Goal: Check status

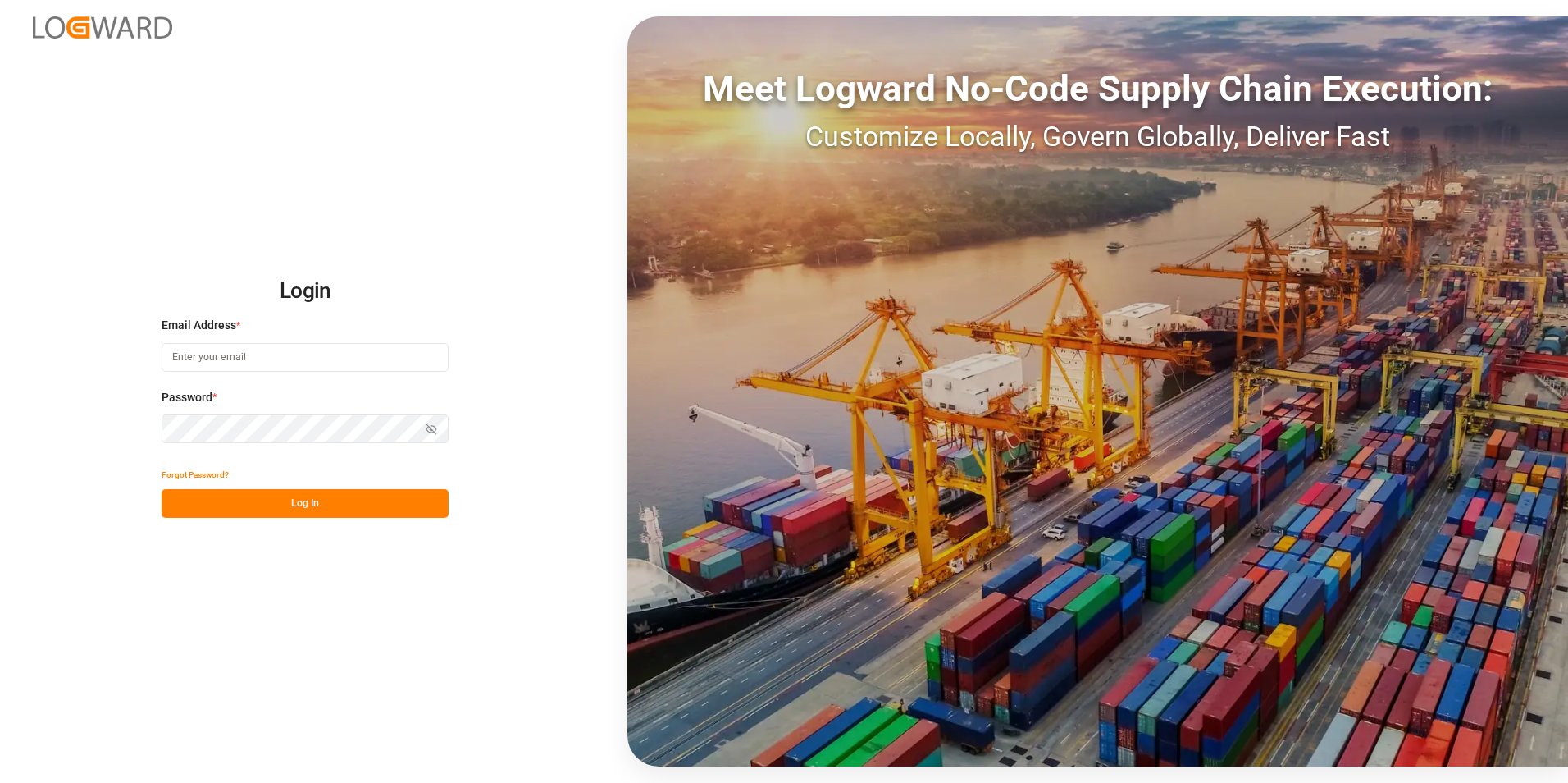
type input "[PERSON_NAME][EMAIL_ADDRESS][PERSON_NAME][DOMAIN_NAME]"
click at [283, 500] on button "Log In" at bounding box center [305, 503] width 287 height 28
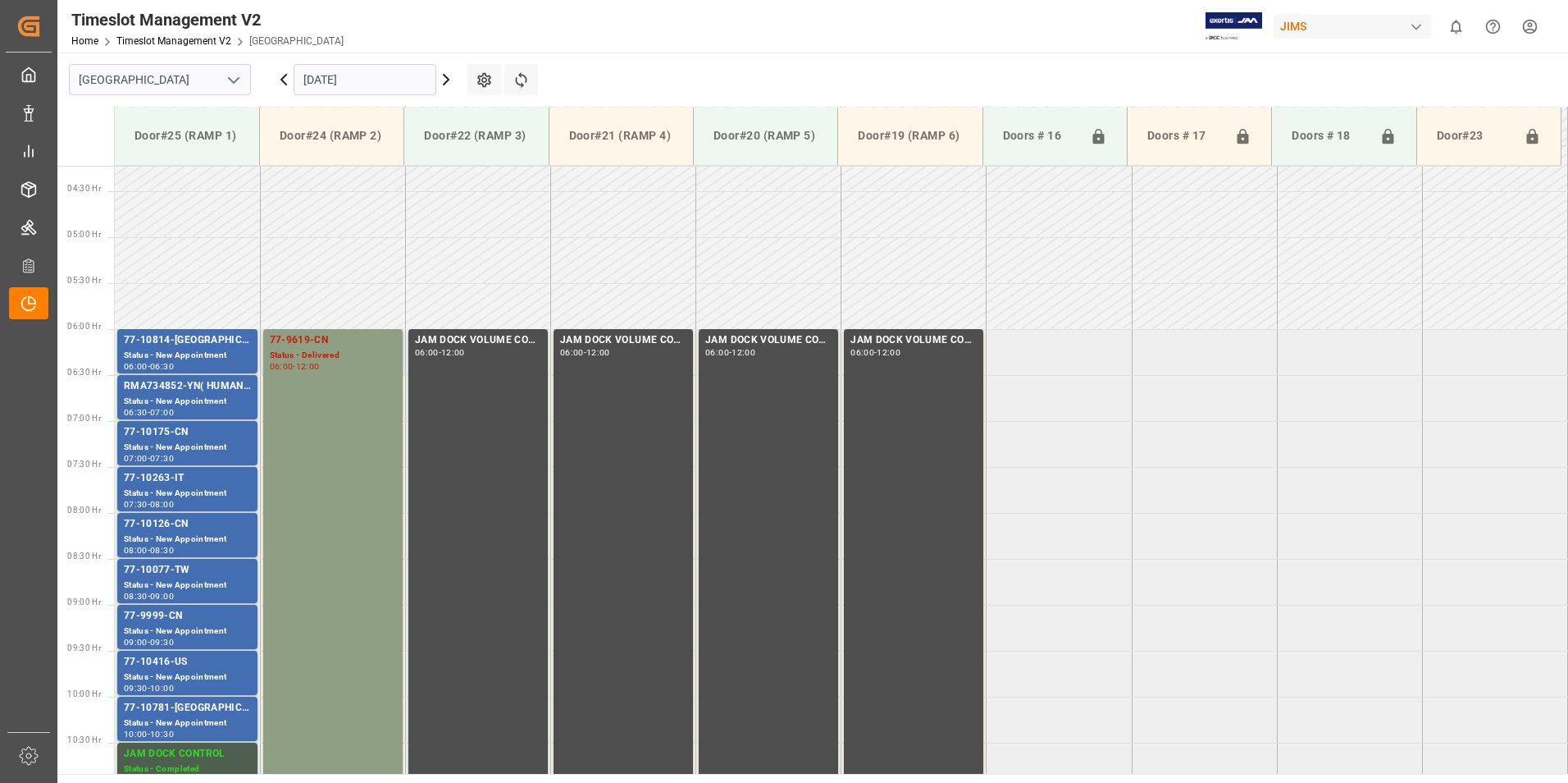
scroll to position [377, 0]
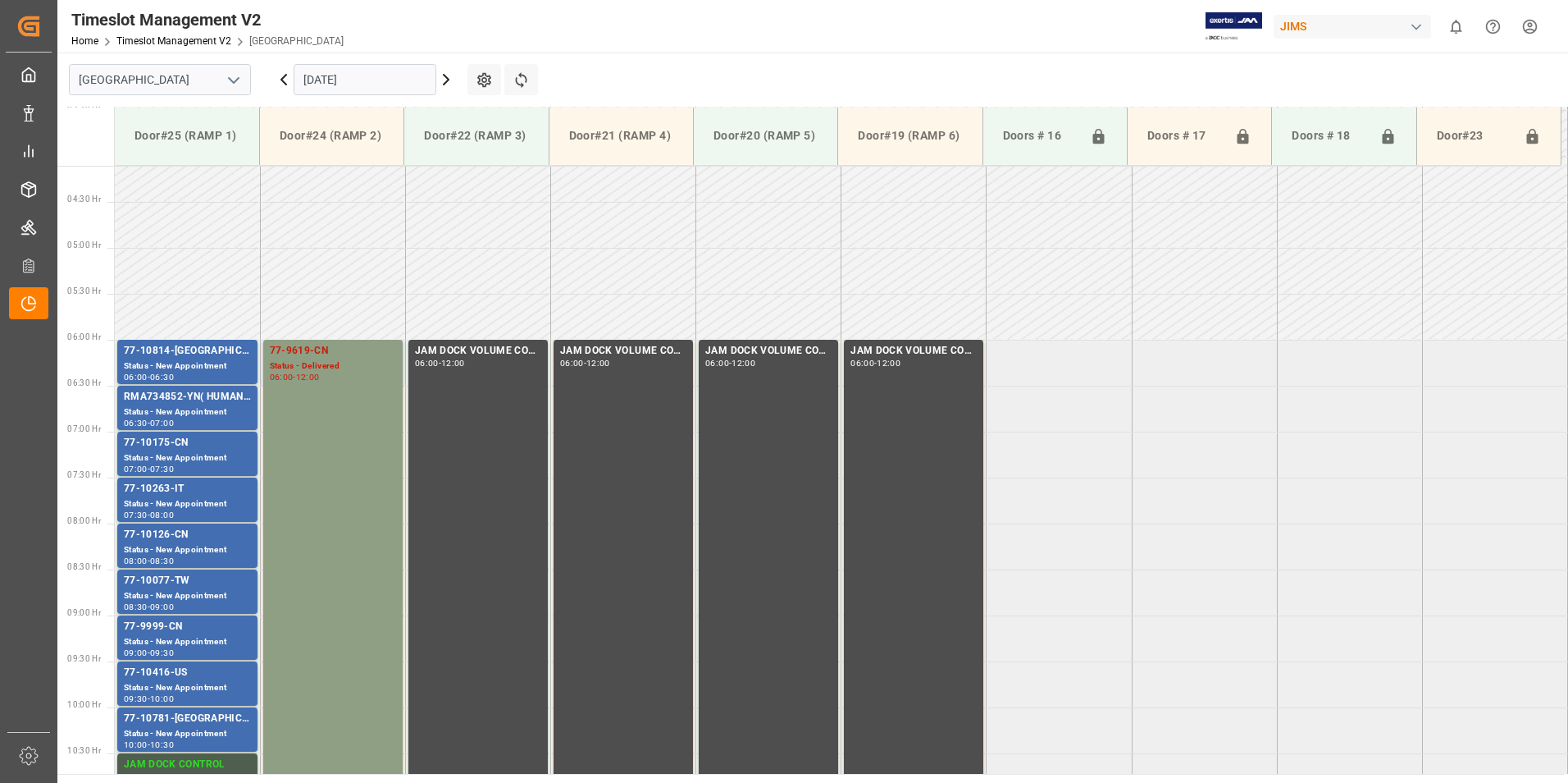
click at [283, 362] on div "Status - Delivered" at bounding box center [333, 367] width 127 height 14
click at [169, 353] on div "77-10814-[GEOGRAPHIC_DATA]" at bounding box center [188, 351] width 127 height 17
click at [172, 394] on div "RMA734852-YN( HUMAN TOUCH CHAIR)" at bounding box center [188, 397] width 127 height 17
click at [183, 454] on div "Status - New Appointment" at bounding box center [188, 458] width 127 height 14
click at [172, 489] on div "77-10263-IT" at bounding box center [188, 489] width 127 height 17
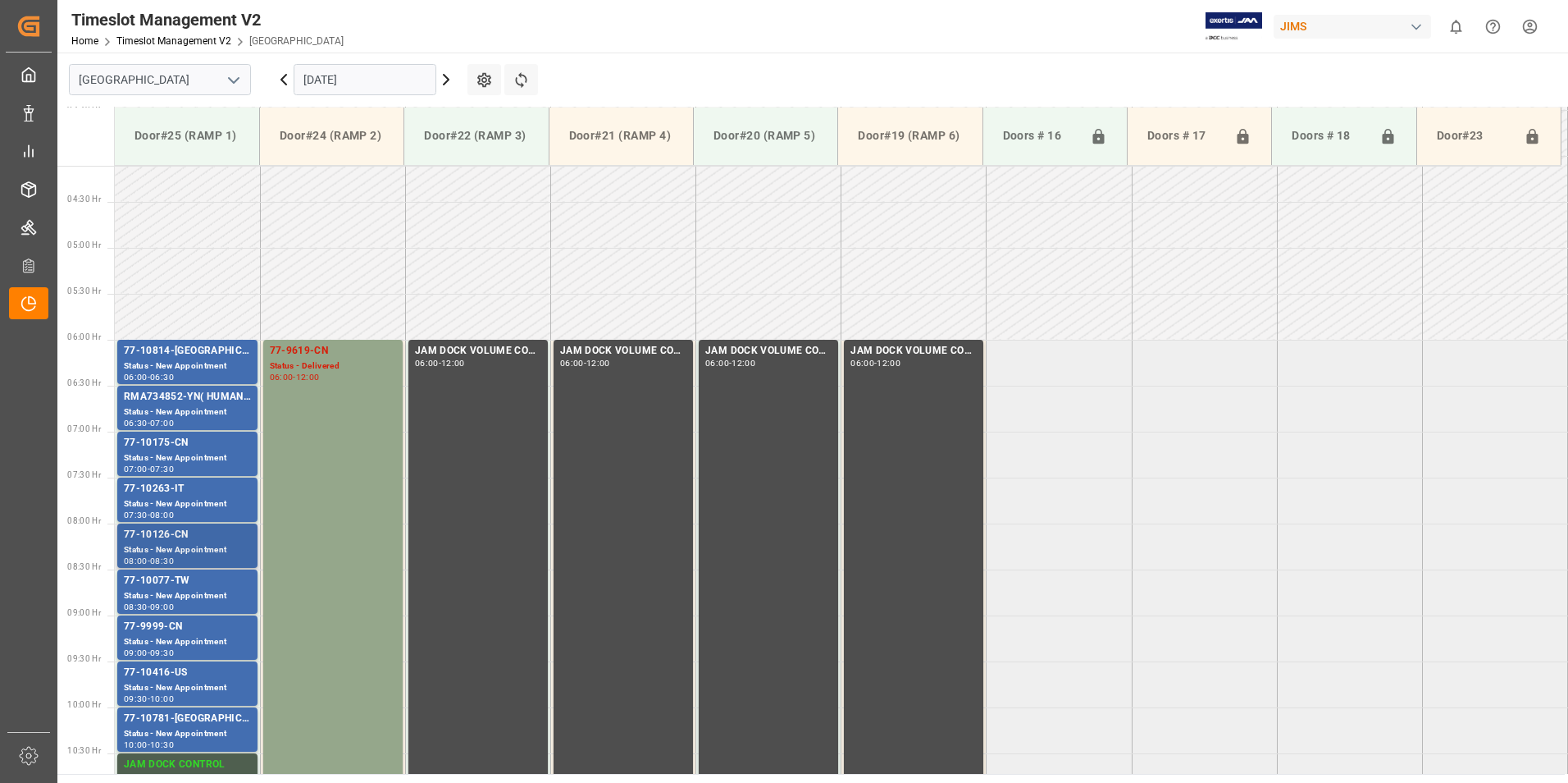
click at [162, 535] on div "77-10126-CN" at bounding box center [188, 535] width 127 height 17
click at [158, 581] on div "77-10077-TW" at bounding box center [188, 580] width 127 height 17
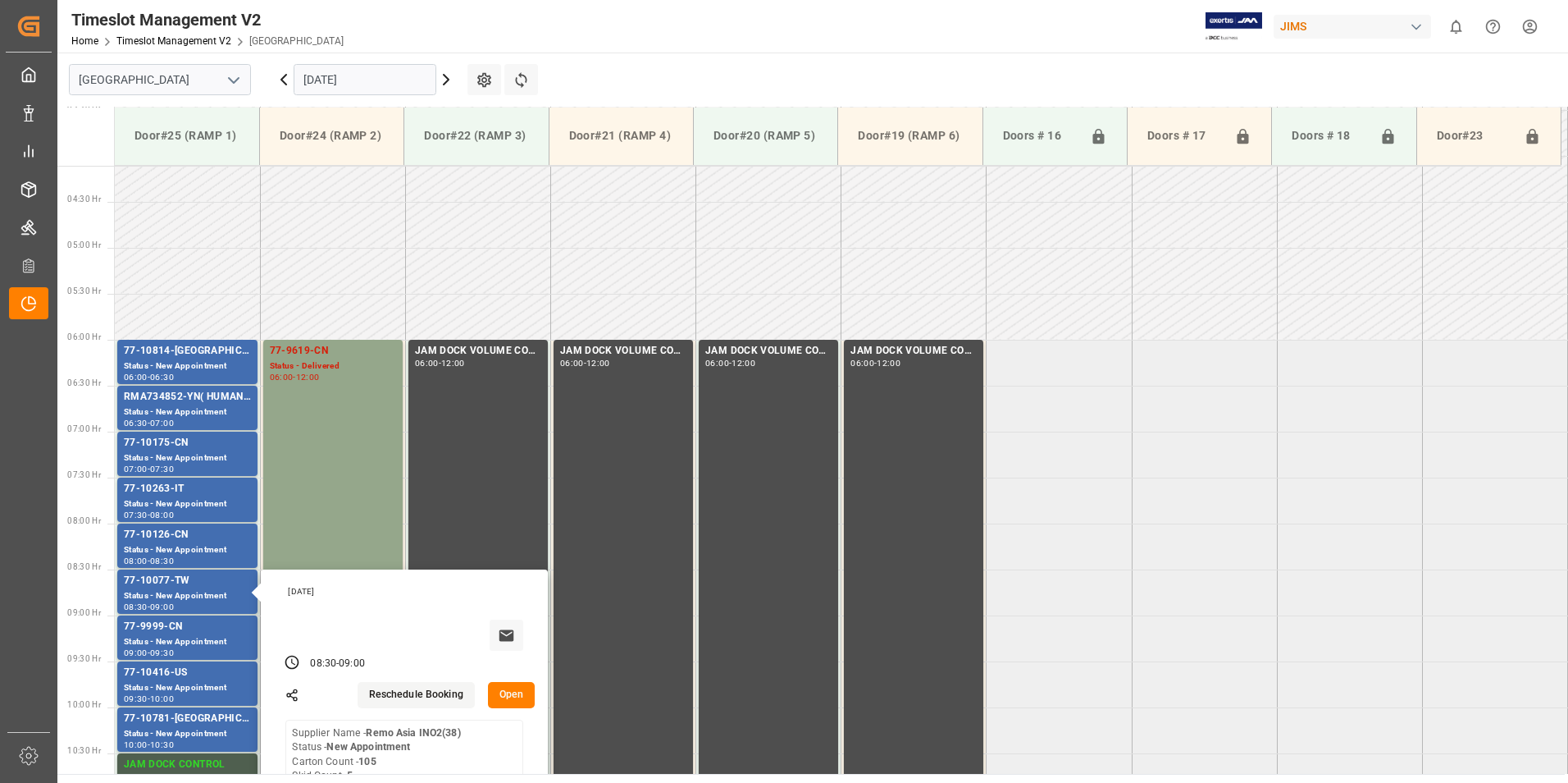
scroll to position [460, 0]
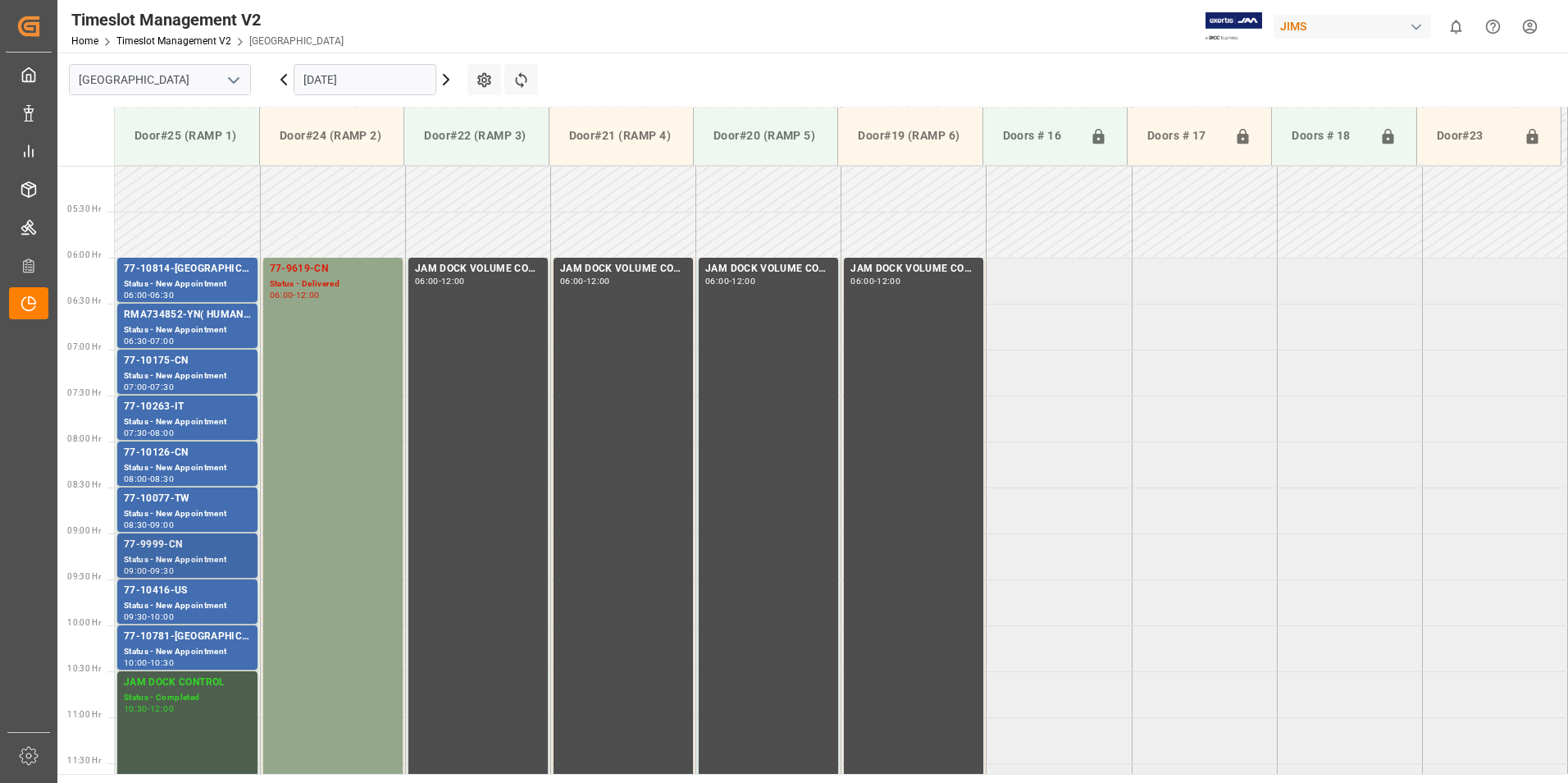
click at [166, 540] on div "77-9999-CN" at bounding box center [188, 545] width 127 height 17
click at [176, 590] on div "77-10416-US" at bounding box center [188, 591] width 127 height 17
click at [159, 645] on div "Status - New Appointment" at bounding box center [188, 652] width 127 height 14
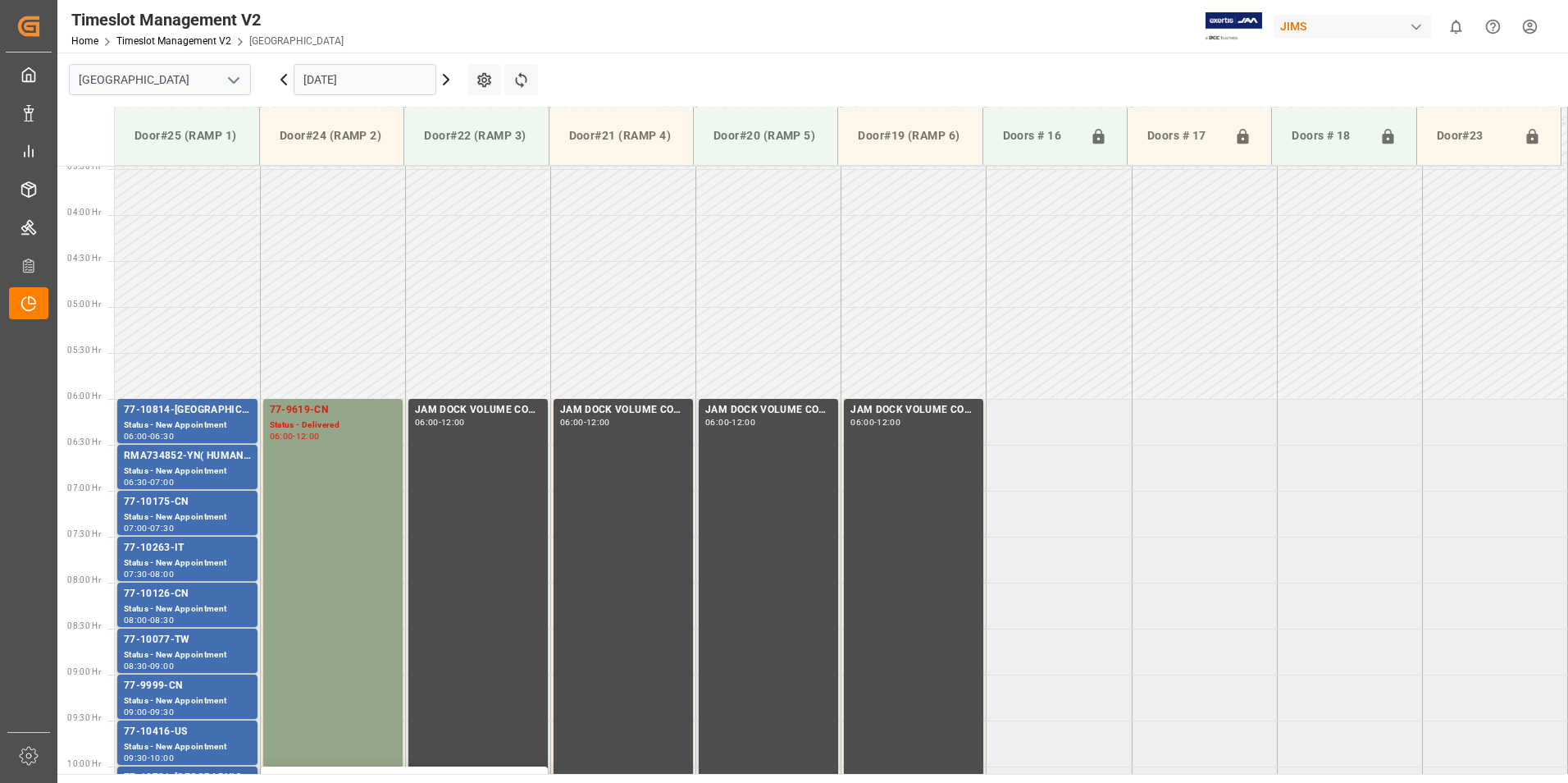
scroll to position [295, 0]
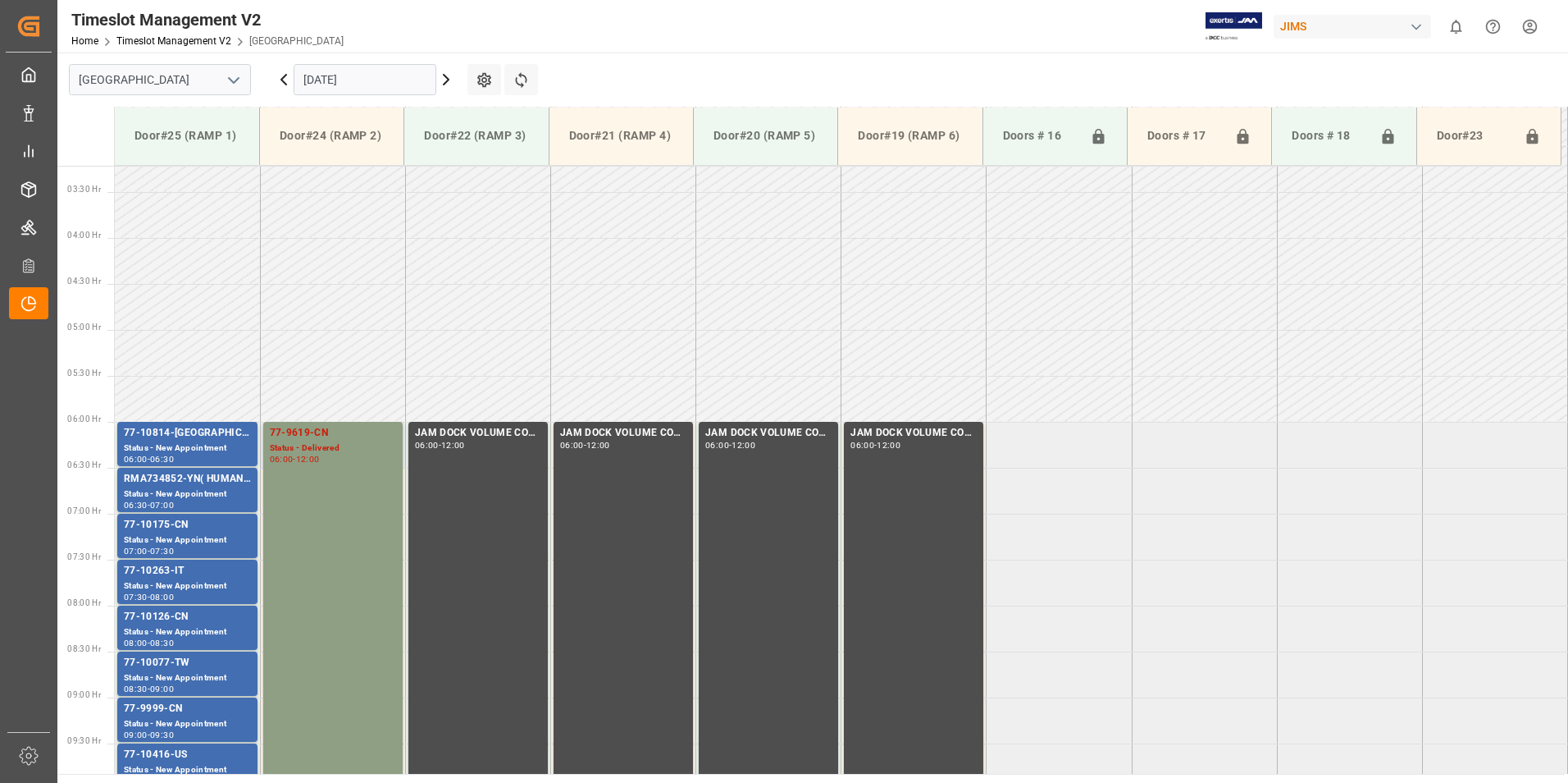
click at [297, 433] on div "77-9619-CN" at bounding box center [333, 433] width 127 height 17
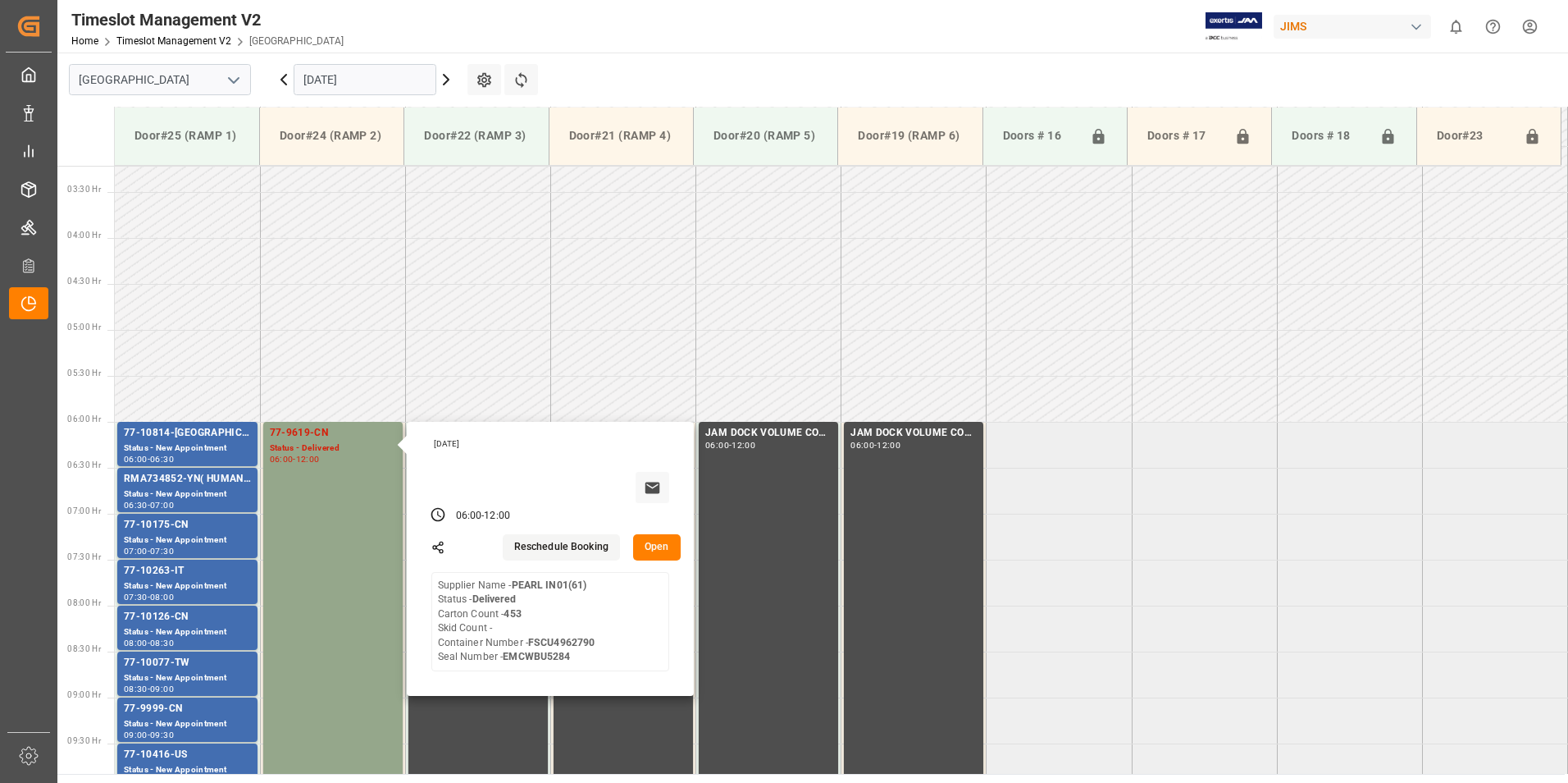
click at [342, 74] on input "[DATE]" at bounding box center [365, 79] width 143 height 31
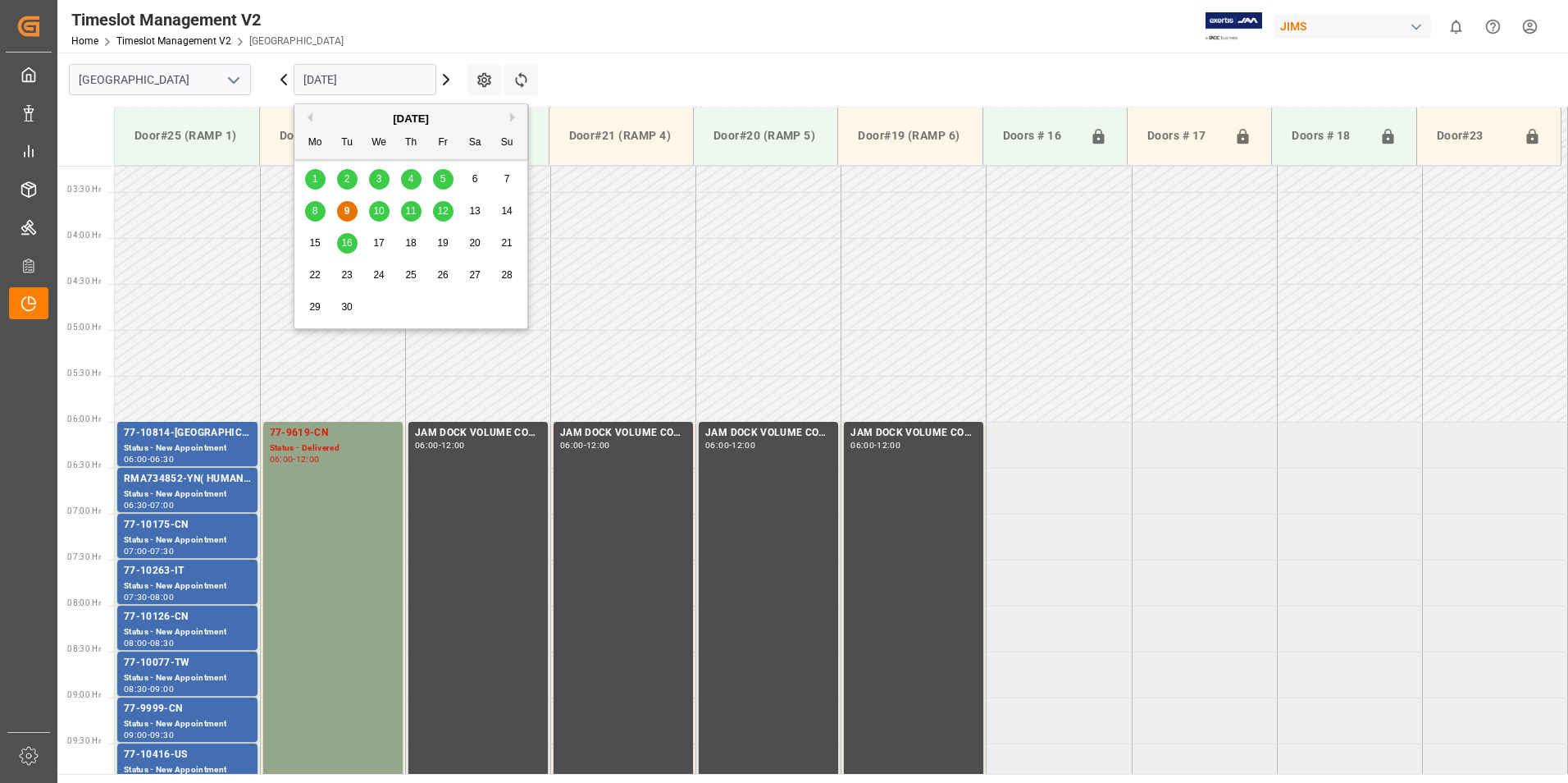
click at [380, 213] on span "10" at bounding box center [378, 211] width 11 height 12
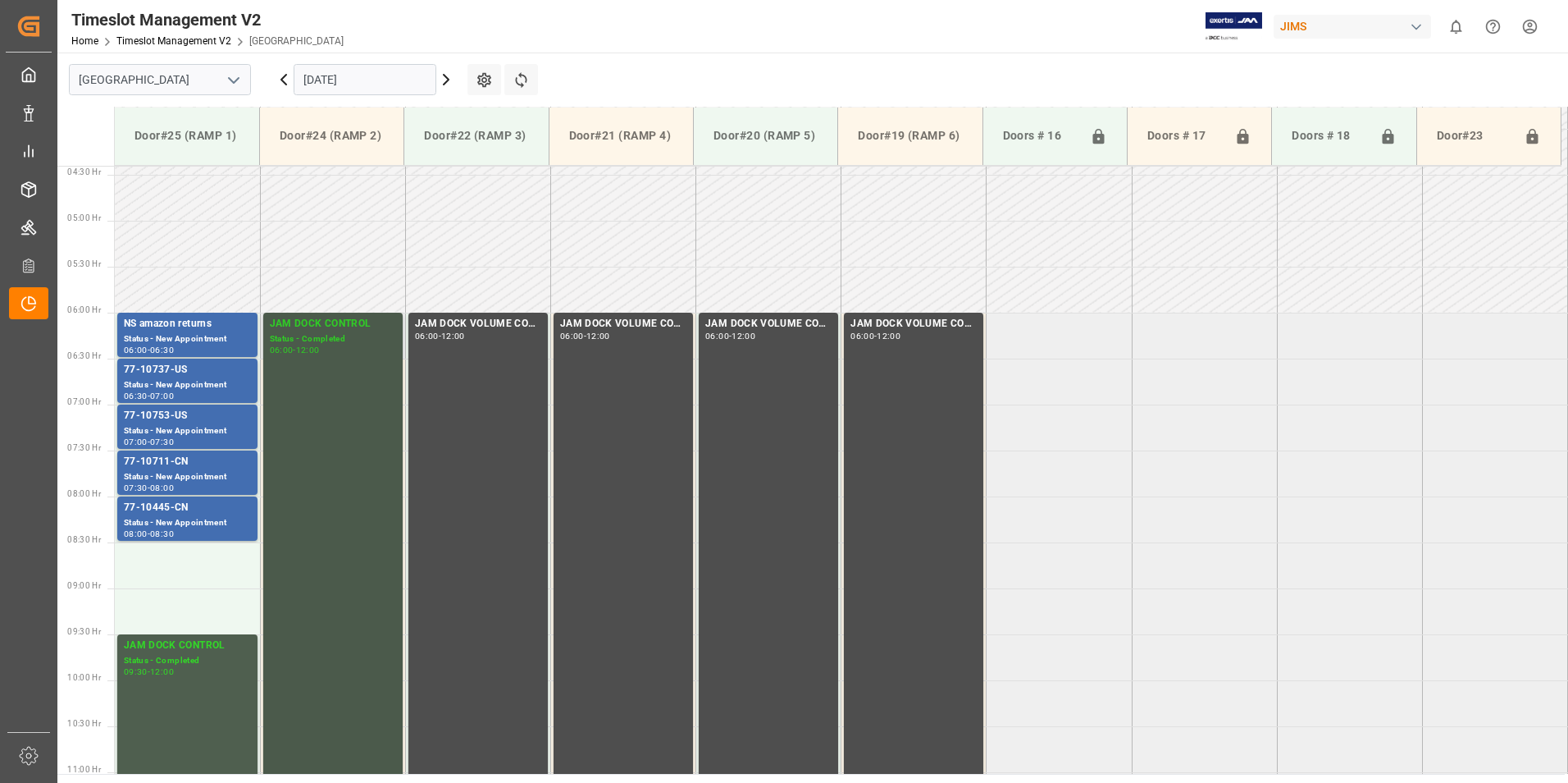
scroll to position [387, 0]
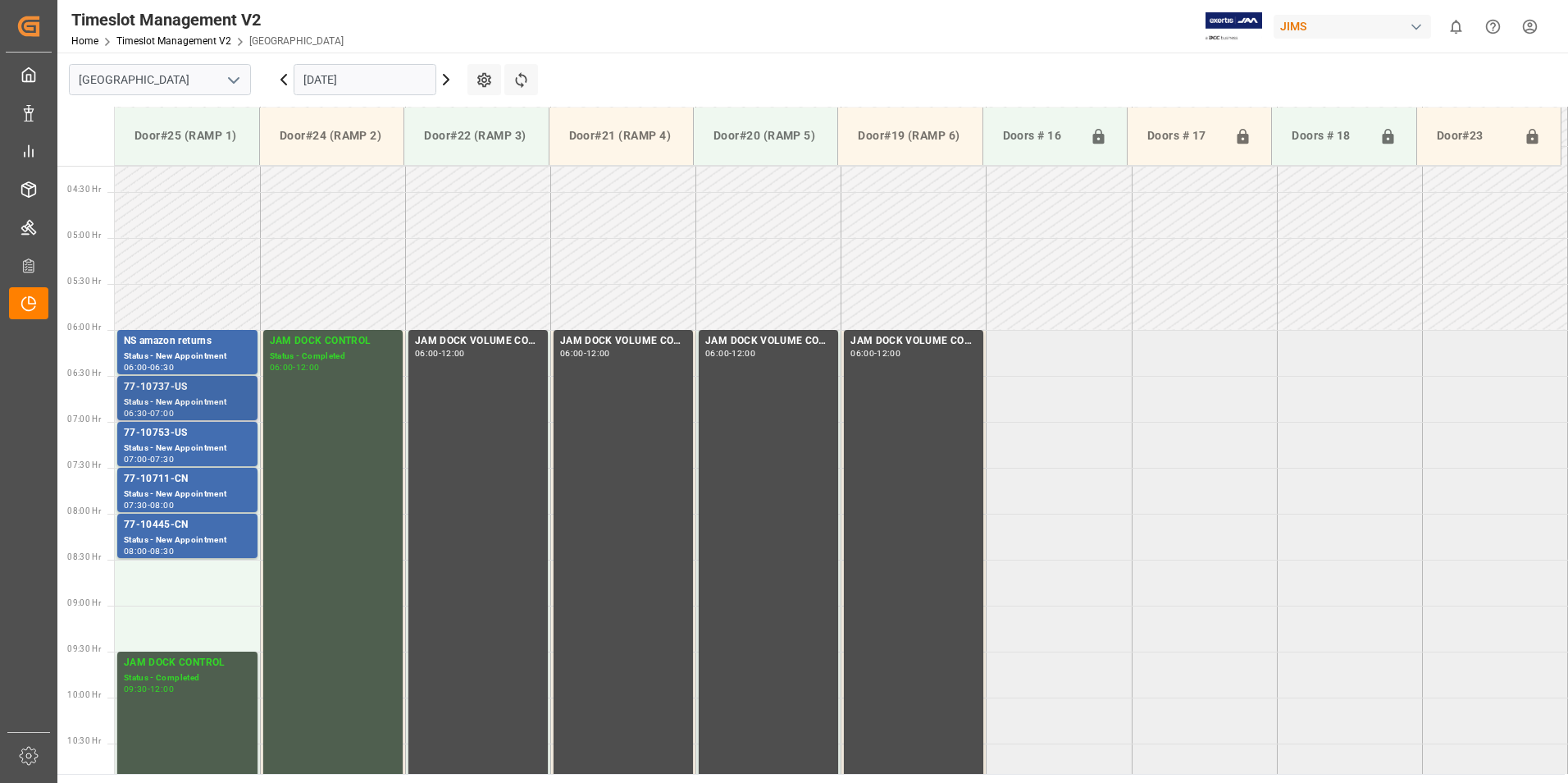
click at [192, 397] on div "Status - New Appointment" at bounding box center [188, 402] width 127 height 14
click at [169, 442] on div "Status - New Appointment" at bounding box center [188, 448] width 127 height 14
click at [174, 489] on div "Status - New Appointment" at bounding box center [188, 494] width 127 height 14
click at [172, 526] on div "77-10445-CN" at bounding box center [188, 524] width 127 height 17
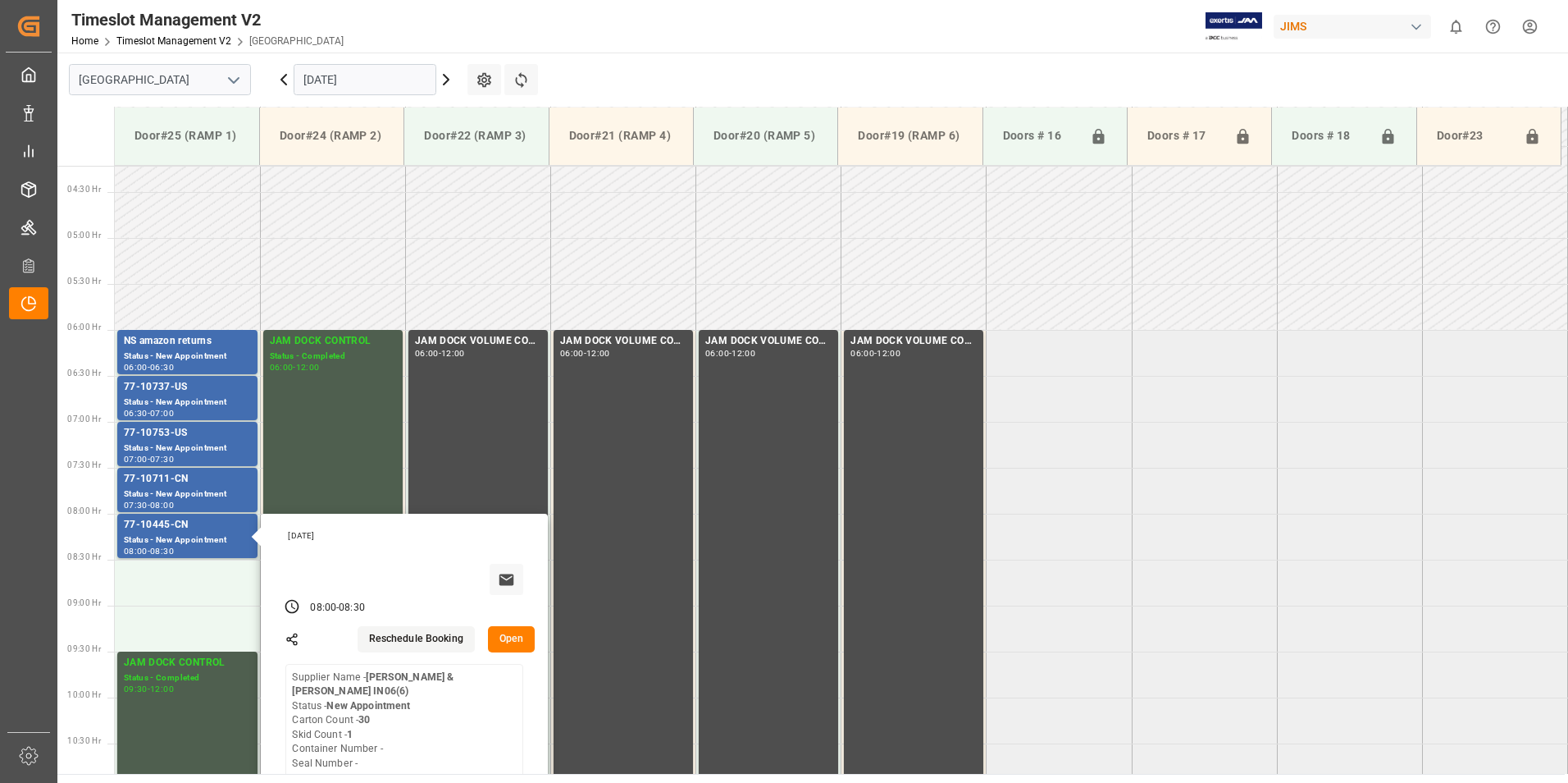
click at [333, 84] on input "[DATE]" at bounding box center [365, 79] width 143 height 31
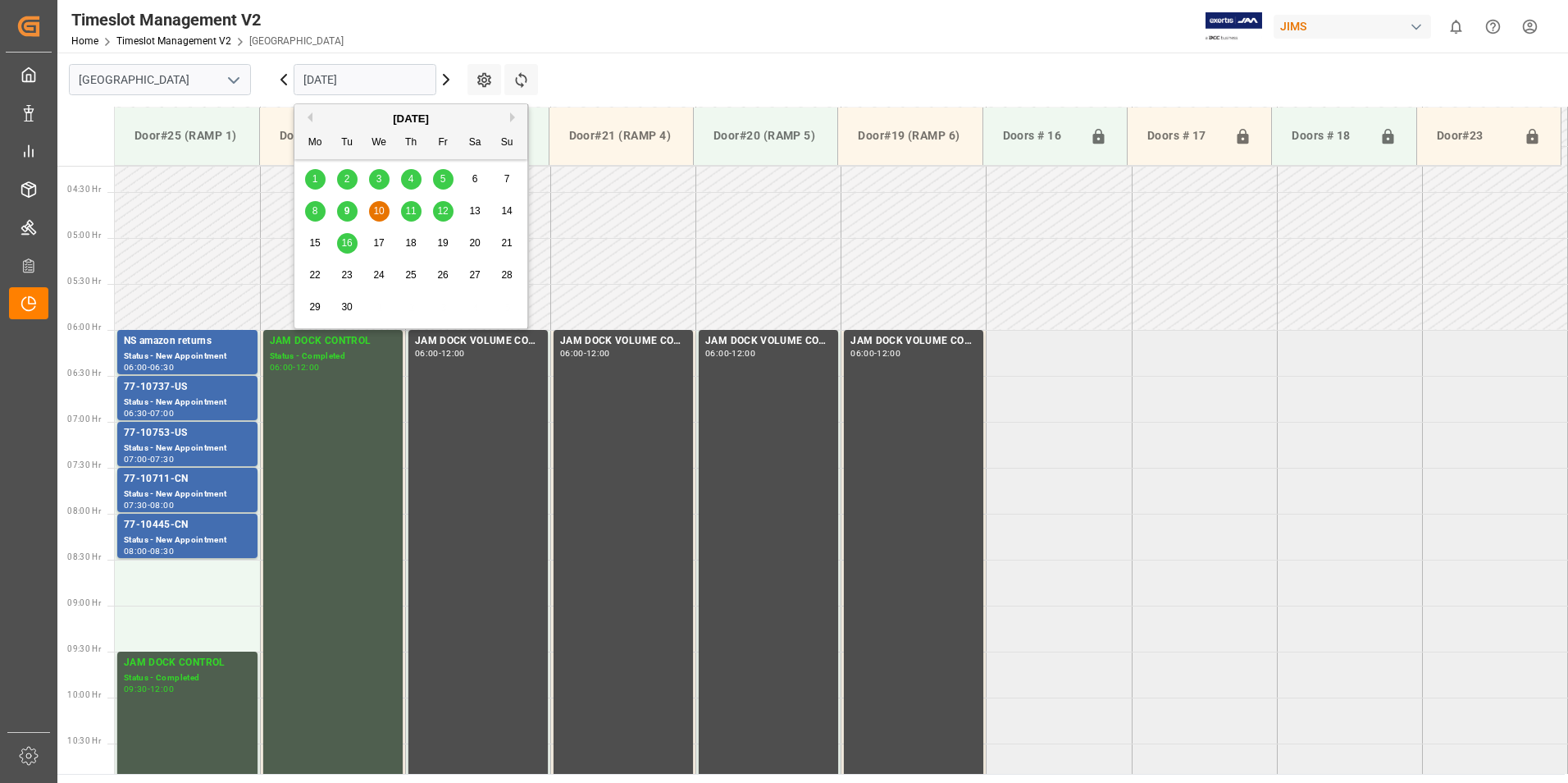
click at [406, 216] on span "11" at bounding box center [411, 211] width 11 height 12
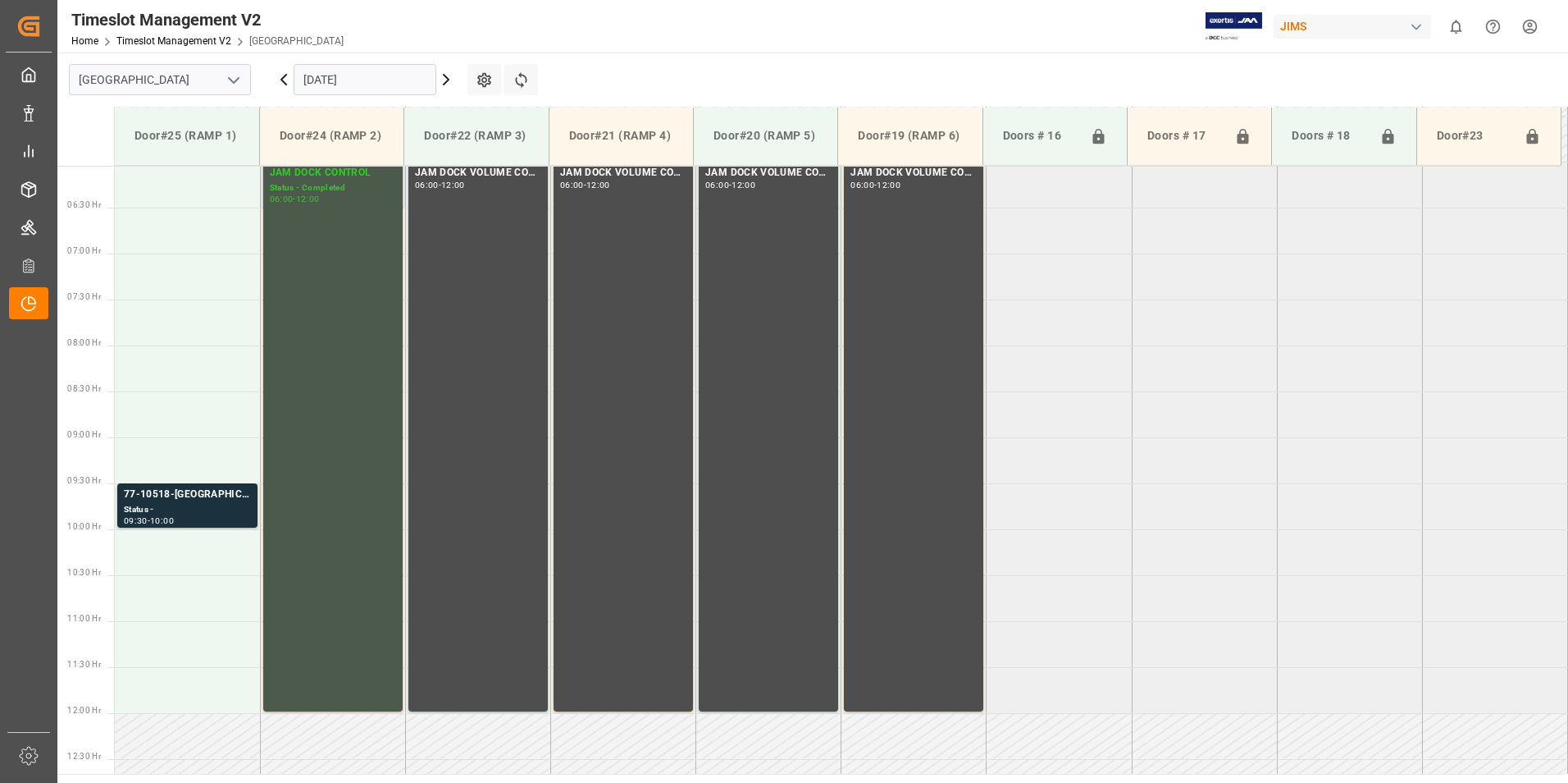
scroll to position [633, 0]
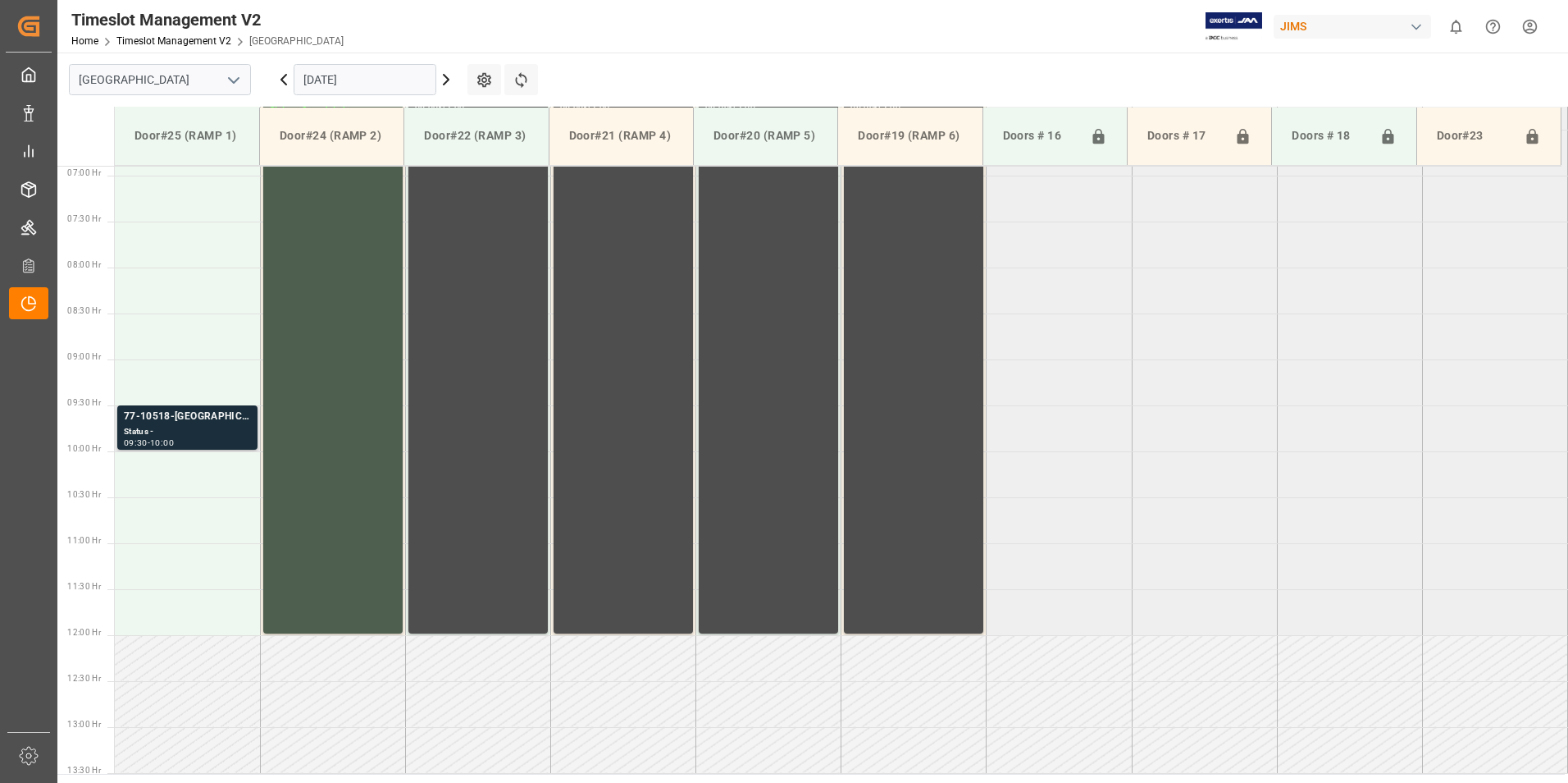
click at [166, 423] on div "77-10518-[GEOGRAPHIC_DATA]" at bounding box center [188, 416] width 127 height 17
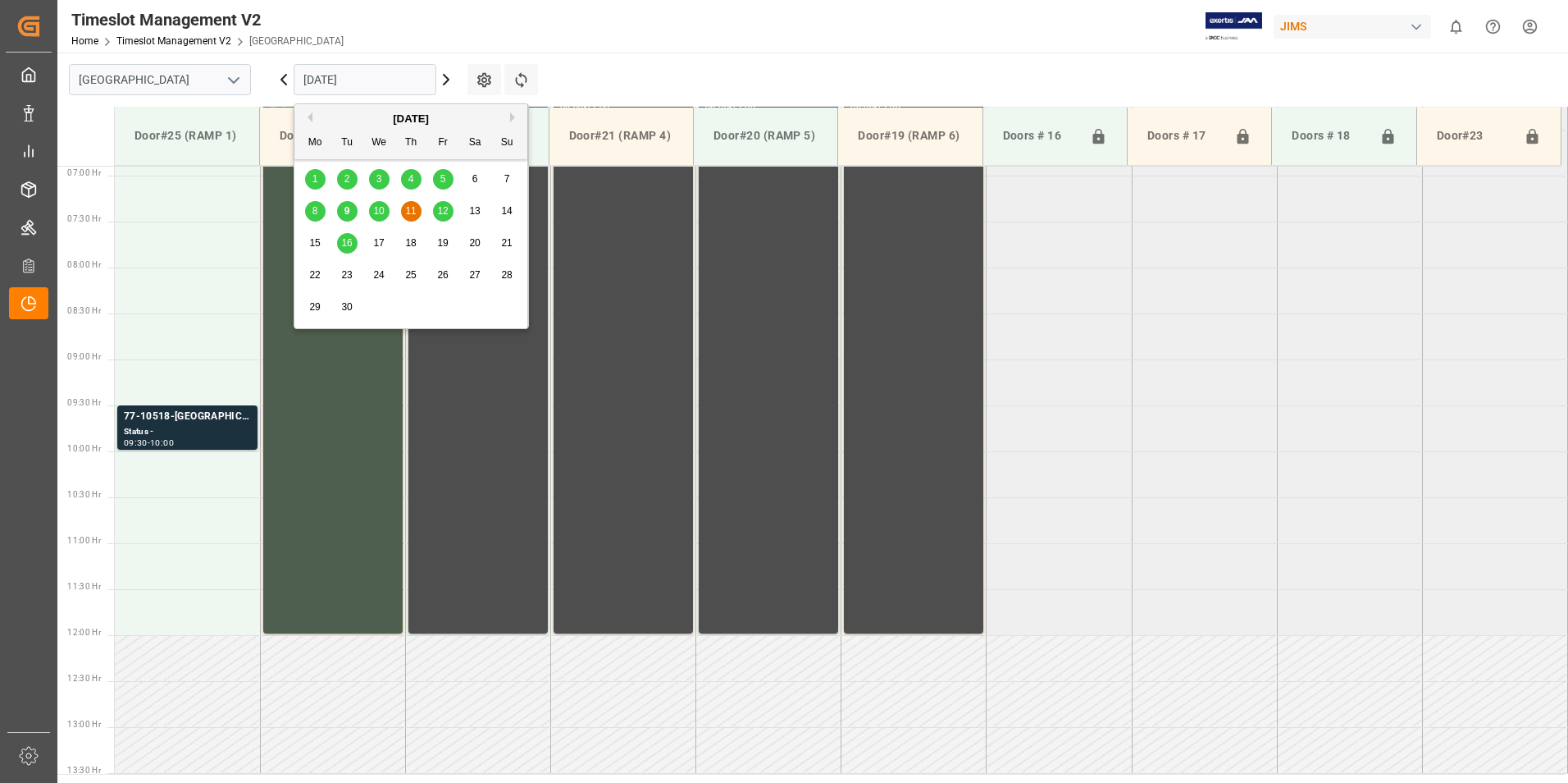
click at [340, 79] on input "[DATE]" at bounding box center [365, 79] width 143 height 31
click at [437, 212] on span "12" at bounding box center [443, 211] width 11 height 12
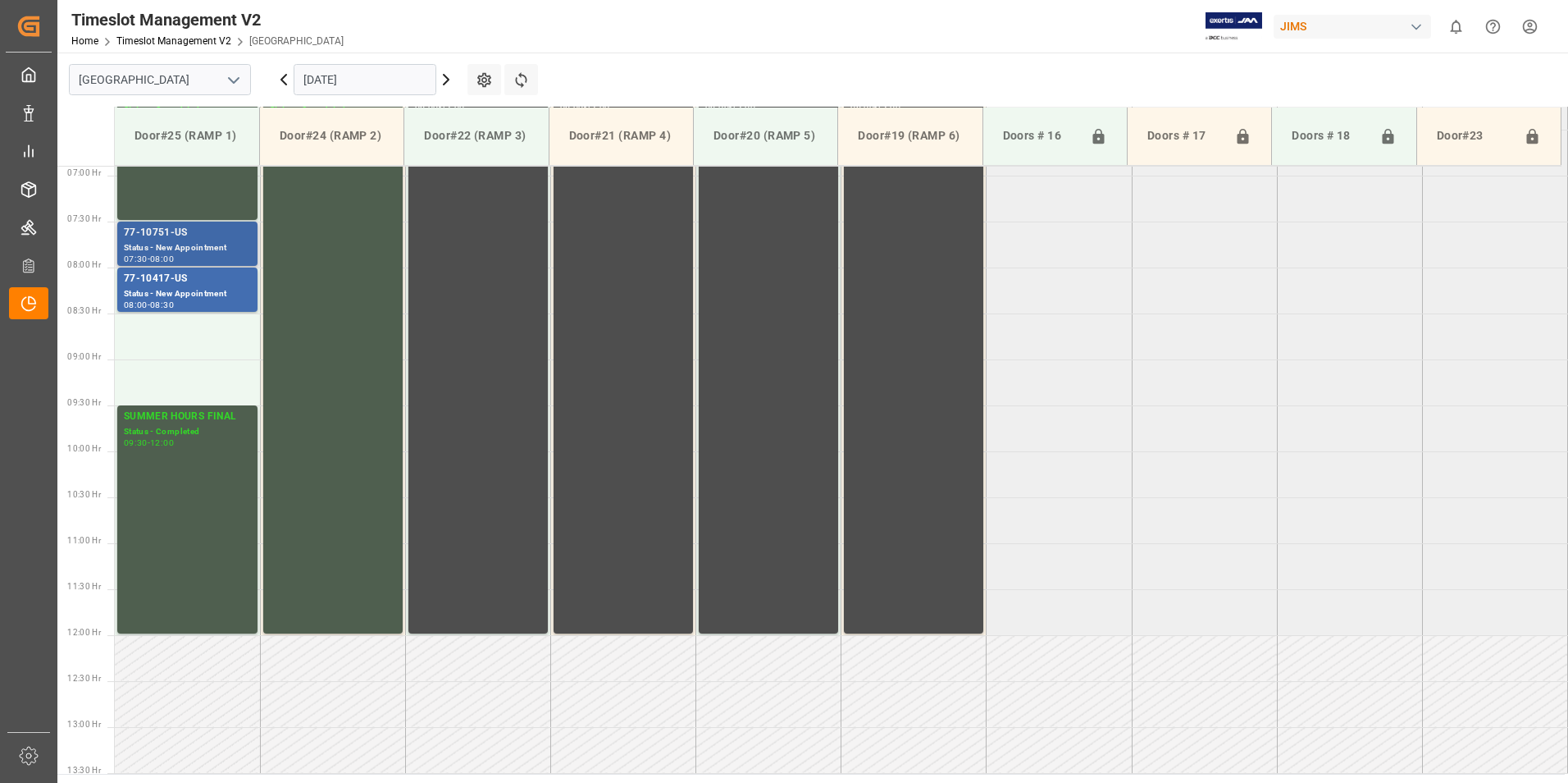
click at [187, 237] on div "77-10751-US" at bounding box center [188, 233] width 127 height 17
click at [178, 289] on div "Status - New Appointment" at bounding box center [188, 294] width 127 height 14
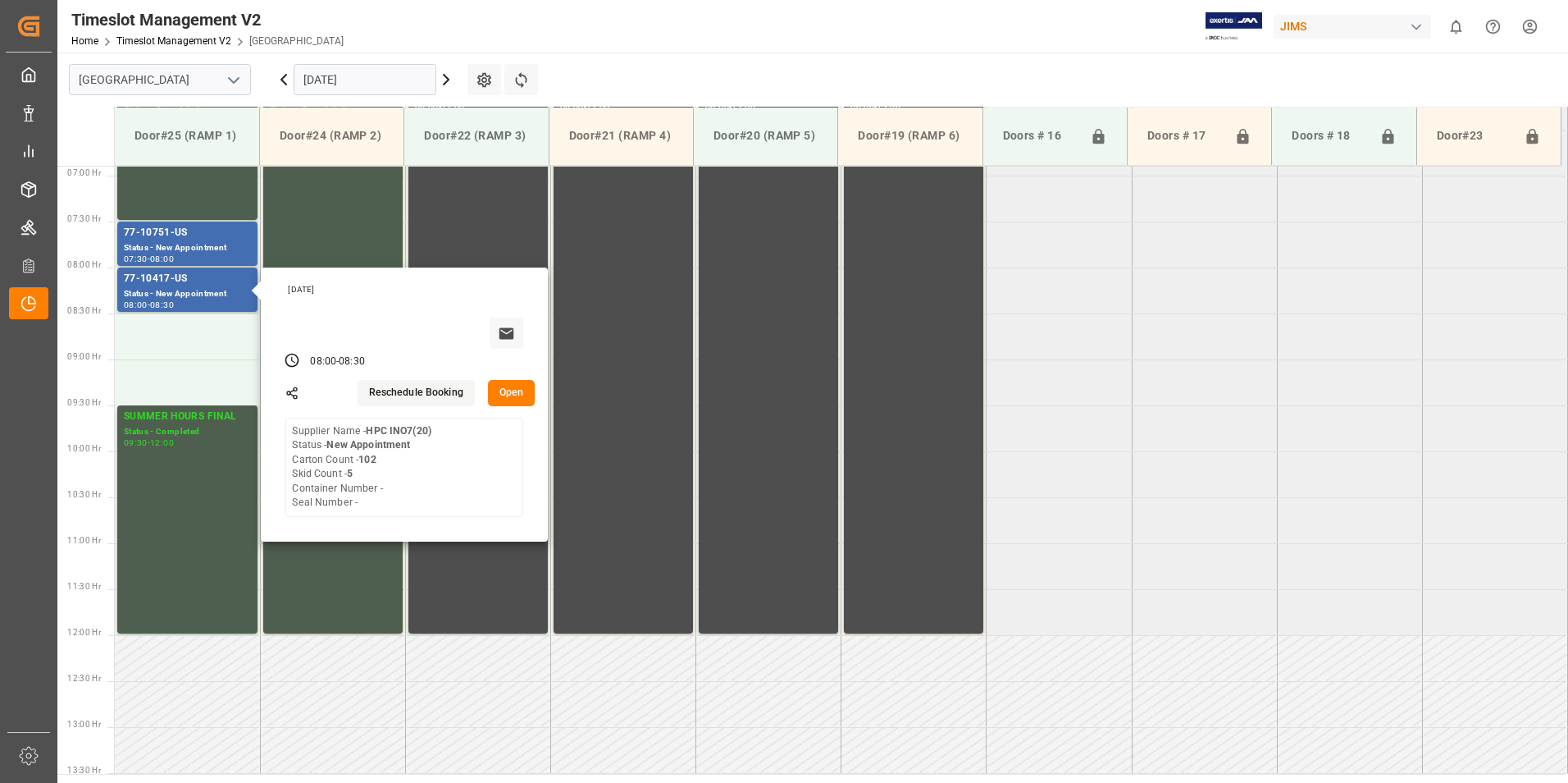
click at [338, 75] on input "[DATE]" at bounding box center [365, 79] width 143 height 31
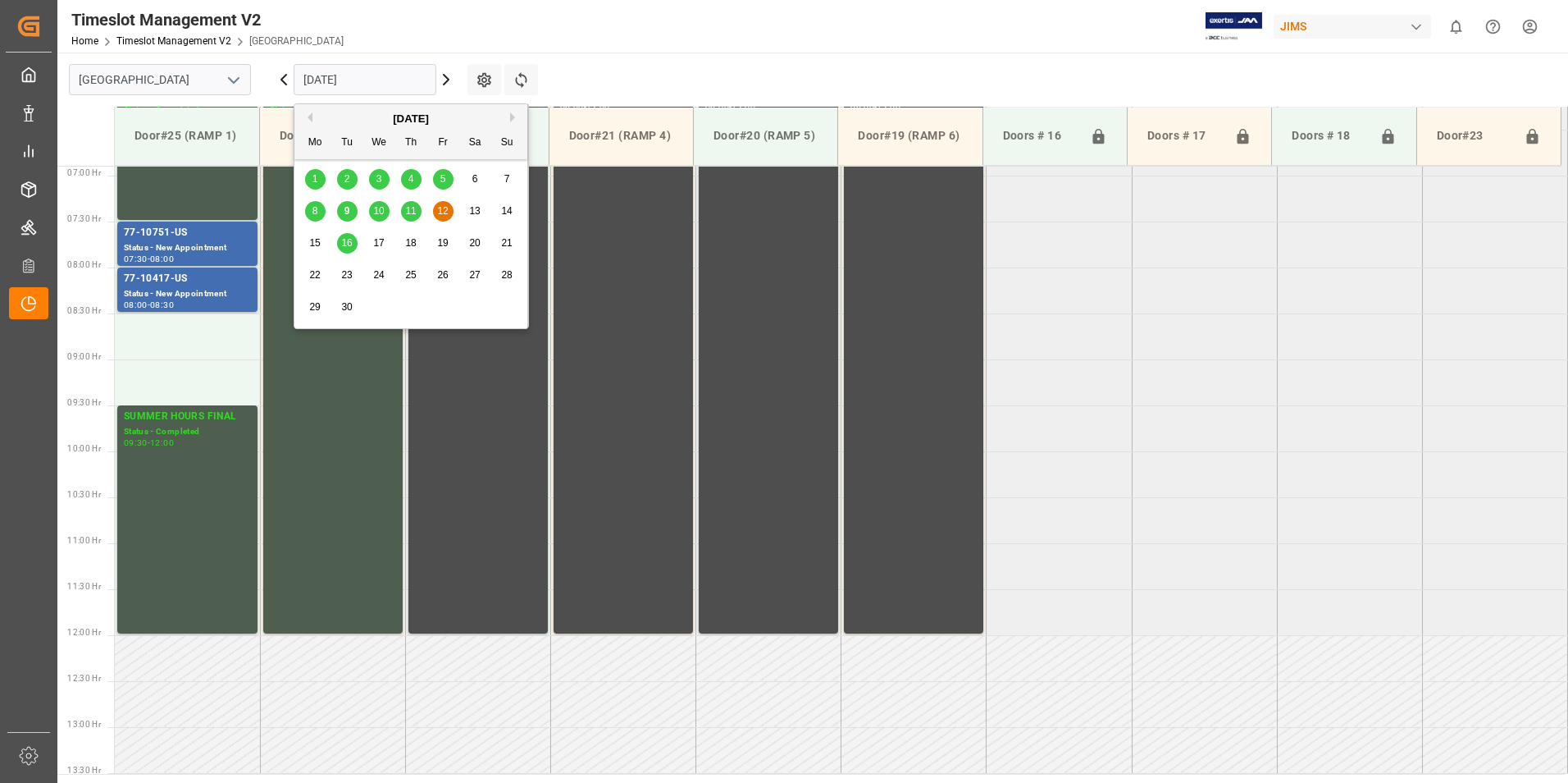
click at [344, 244] on span "16" at bounding box center [346, 243] width 11 height 12
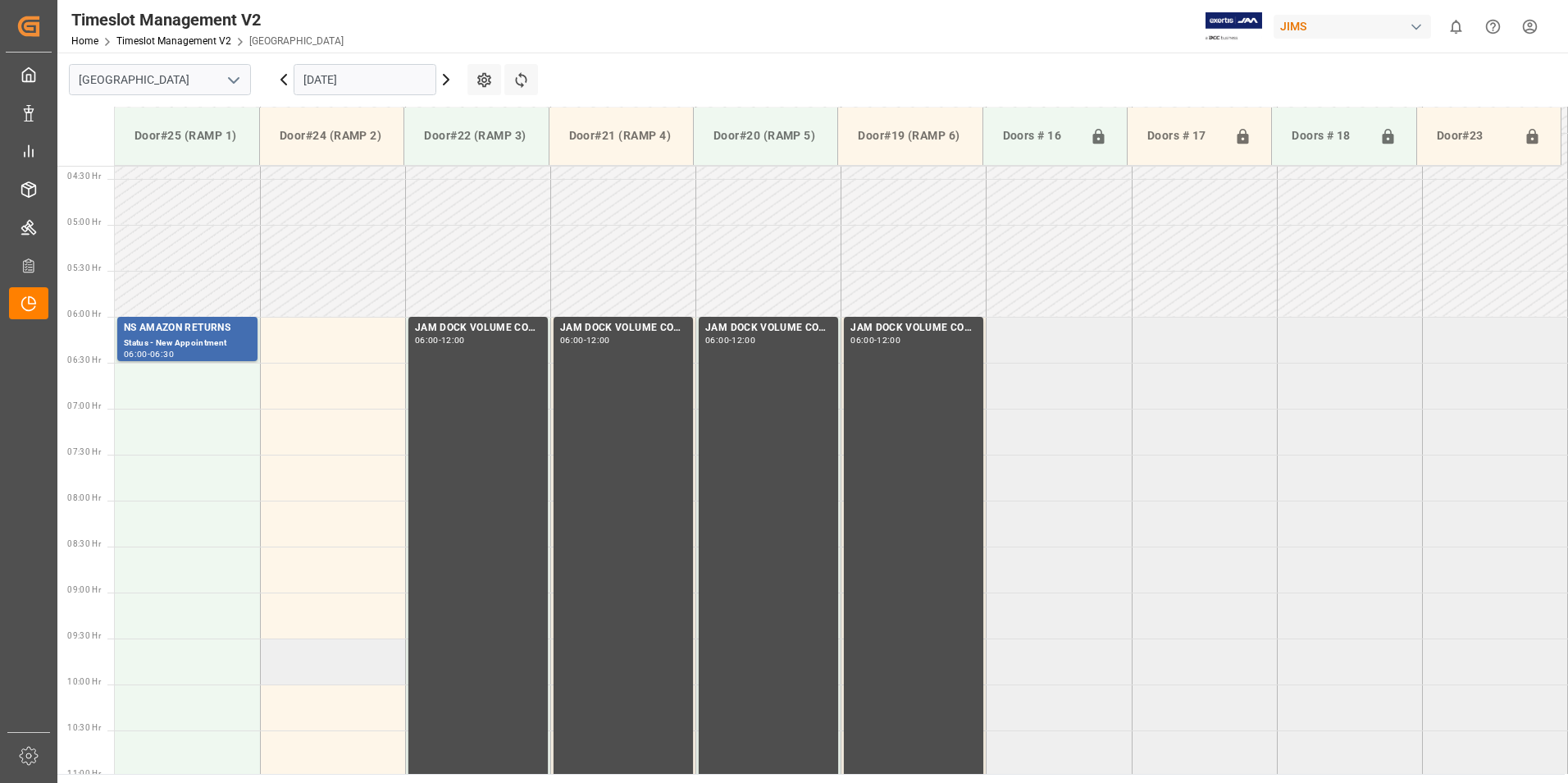
scroll to position [306, 0]
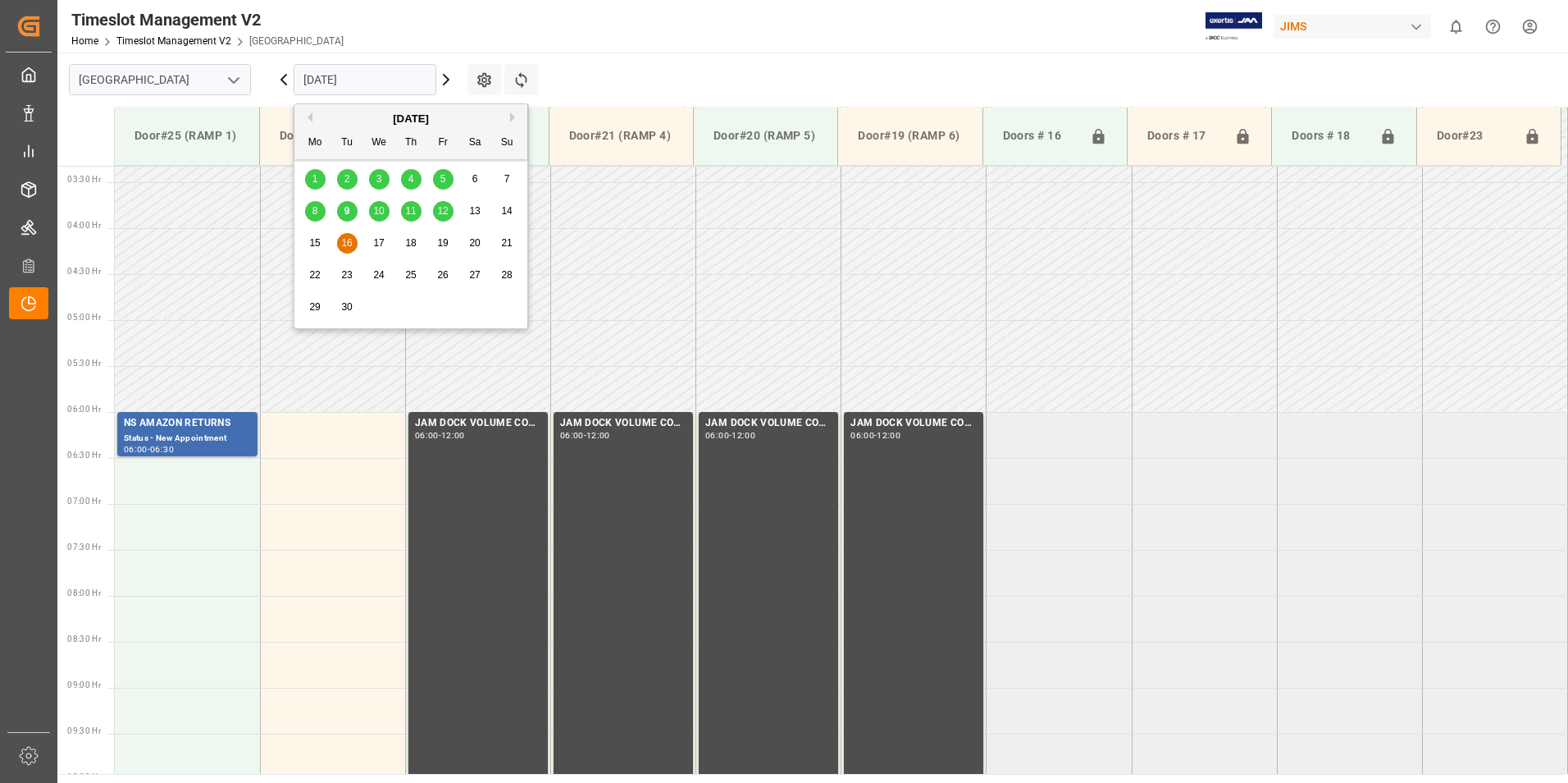
click at [336, 79] on input "[DATE]" at bounding box center [365, 79] width 143 height 31
click at [341, 210] on div "9" at bounding box center [347, 212] width 20 height 19
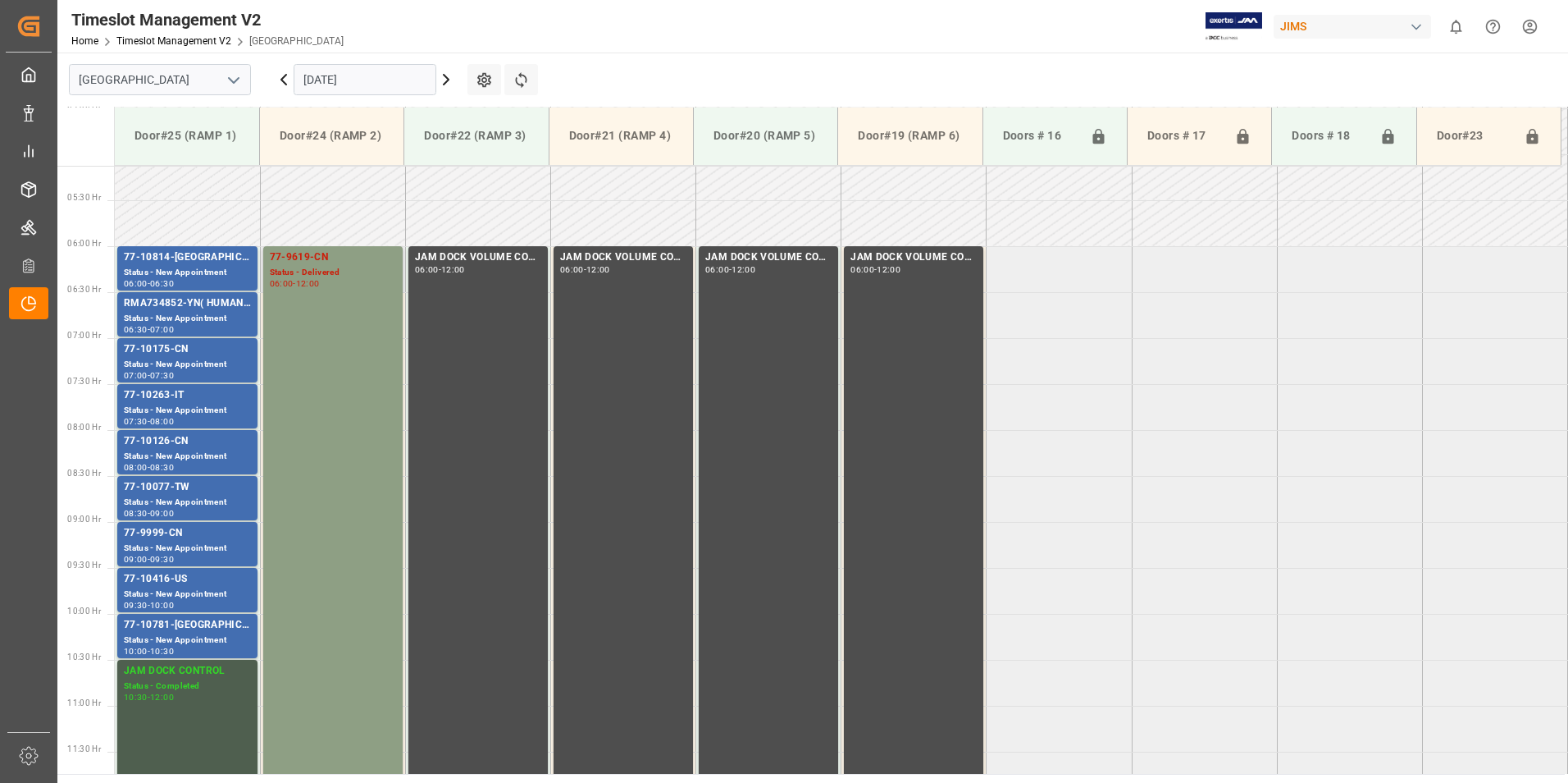
scroll to position [469, 0]
click at [172, 267] on div "Status - New Appointment" at bounding box center [188, 275] width 127 height 14
click at [159, 328] on div "07:00" at bounding box center [161, 331] width 24 height 7
click at [163, 354] on div "77-10175-CN" at bounding box center [188, 351] width 127 height 17
click at [165, 402] on div "77-10263-IT" at bounding box center [188, 397] width 127 height 17
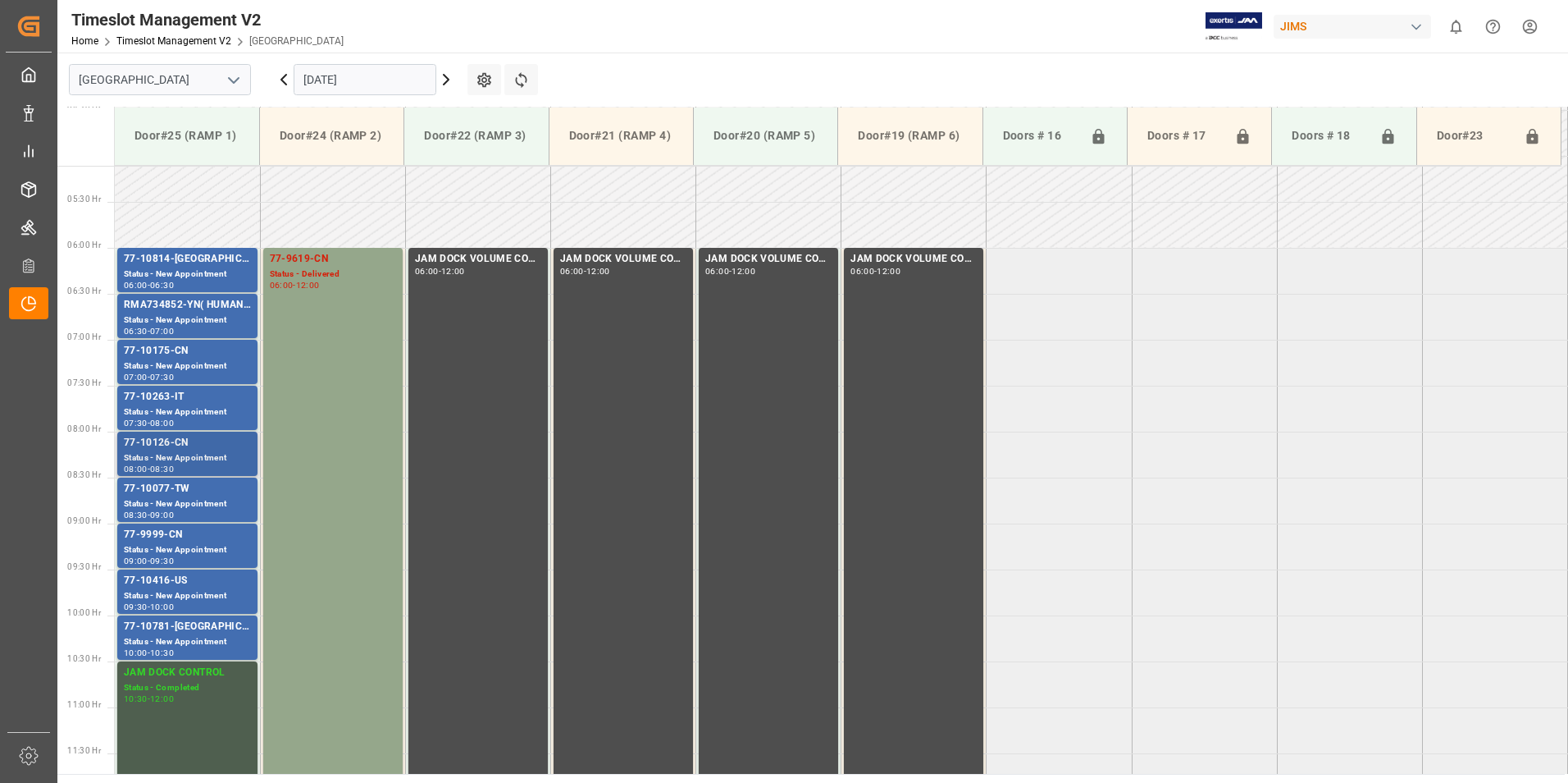
click at [170, 460] on div "Status - New Appointment" at bounding box center [188, 458] width 127 height 14
click at [167, 492] on div "77-10077-TW" at bounding box center [188, 489] width 127 height 17
click at [167, 547] on div "Status - New Appointment" at bounding box center [188, 550] width 127 height 14
click at [171, 578] on div "77-10416-US" at bounding box center [188, 580] width 127 height 17
click at [175, 630] on div "77-10781-[GEOGRAPHIC_DATA]" at bounding box center [188, 626] width 127 height 17
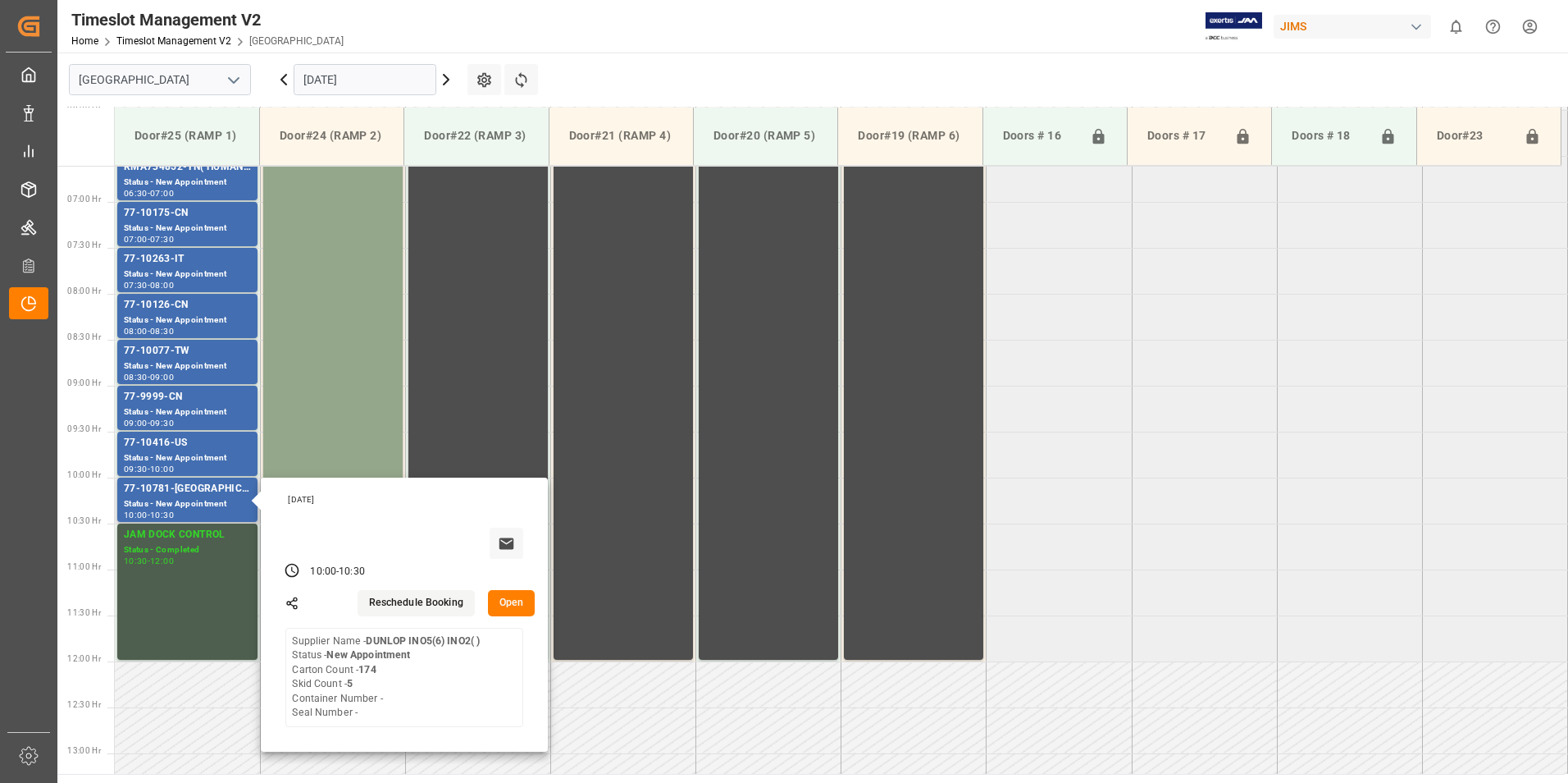
scroll to position [633, 0]
